Goal: Information Seeking & Learning: Learn about a topic

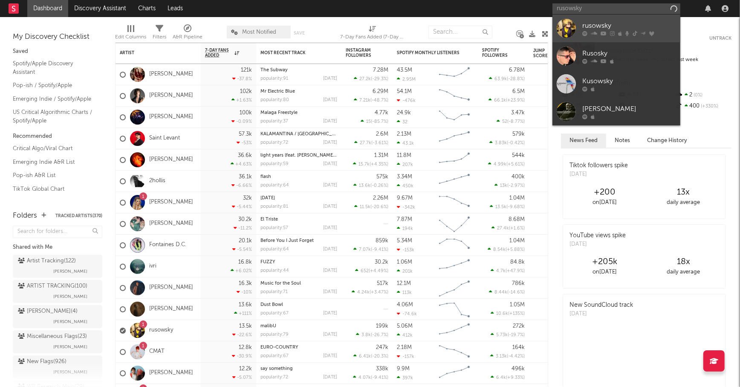
type input "rusowsky"
click at [604, 19] on link "rusowsky" at bounding box center [617, 28] width 128 height 28
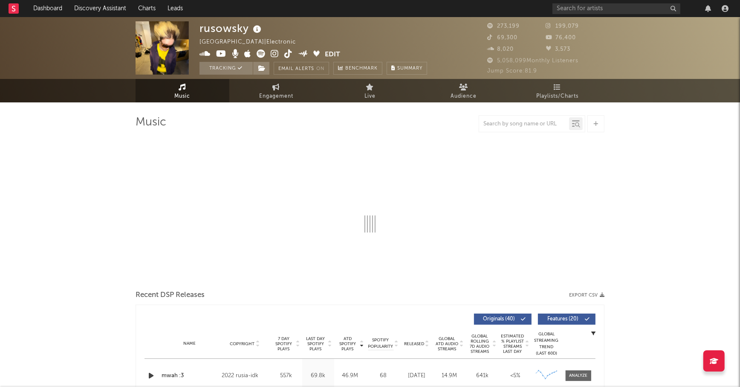
select select "6m"
